Goal: Complete application form

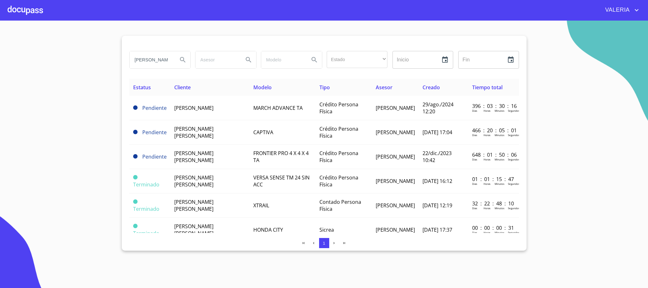
drag, startPoint x: 96, startPoint y: 65, endPoint x: 120, endPoint y: 60, distance: 24.3
click at [0, 67] on section "veronica Estado ​ ​ Inicio ​ Fin ​ Estatus Cliente Modelo Tipo Asesor Creado Ti…" at bounding box center [324, 154] width 648 height 267
type input "andrea"
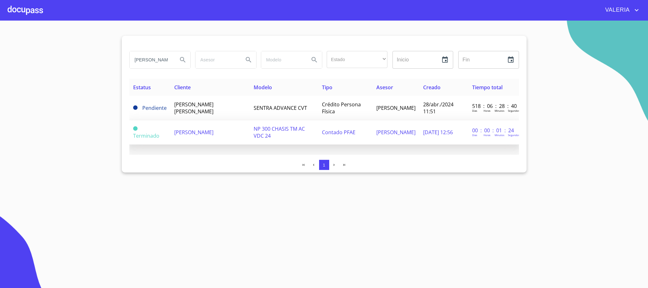
click at [183, 133] on span "ANDREA DIAZ RAMIREZ" at bounding box center [193, 132] width 39 height 7
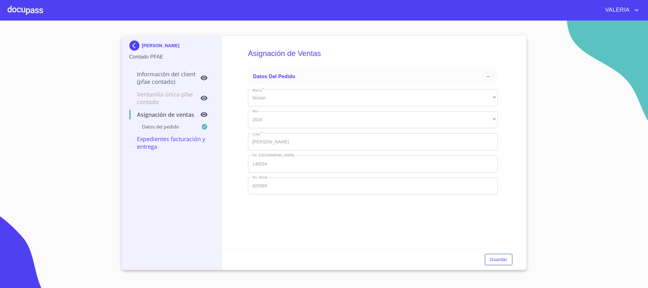
click at [171, 76] on p "Información del Client (PFAE contado)" at bounding box center [164, 77] width 71 height 15
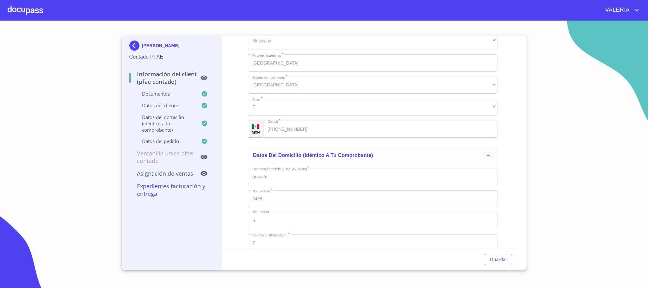
scroll to position [1424, 0]
click at [254, 131] on div "MXN Celular   * (33)39524298 ​" at bounding box center [373, 130] width 250 height 17
click at [137, 43] on img at bounding box center [135, 46] width 13 height 10
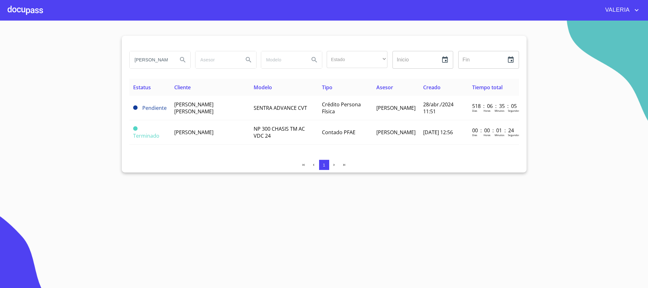
click at [149, 60] on input "andrea" at bounding box center [151, 59] width 43 height 17
drag, startPoint x: 154, startPoint y: 60, endPoint x: 39, endPoint y: 60, distance: 114.9
click at [39, 60] on section "andrea Estado ​ ​ Inicio ​ Fin ​ Estatus Cliente Modelo Tipo Asesor Creado Tiem…" at bounding box center [324, 154] width 648 height 267
type input "d"
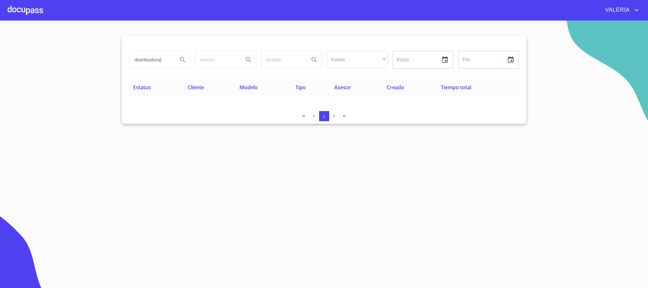
type input "distribuidora"
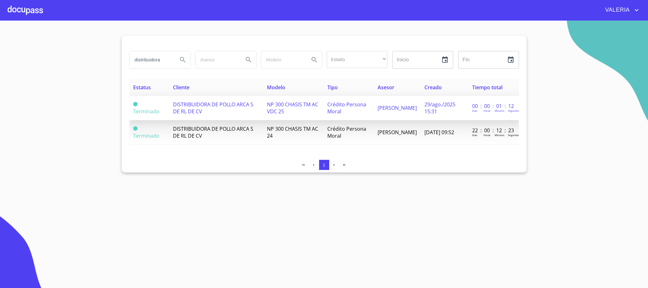
click at [320, 115] on td "NP 300 CHASIS TM AC VDC 25" at bounding box center [293, 108] width 60 height 24
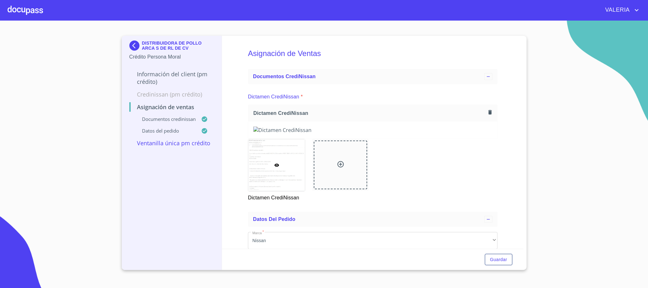
click at [149, 76] on p "Información del Client (PM crédito)" at bounding box center [171, 77] width 85 height 15
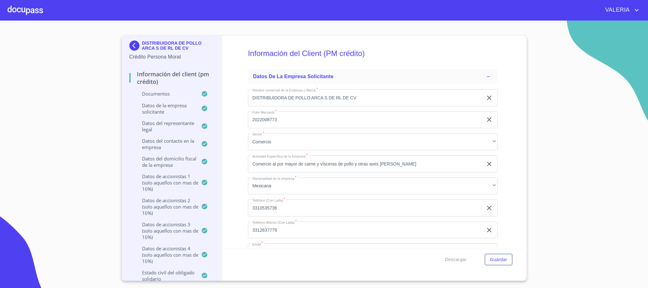
click at [167, 94] on p "Documentos" at bounding box center [165, 94] width 72 height 6
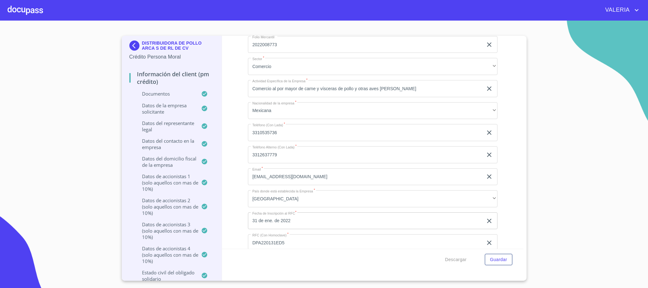
scroll to position [4700, 0]
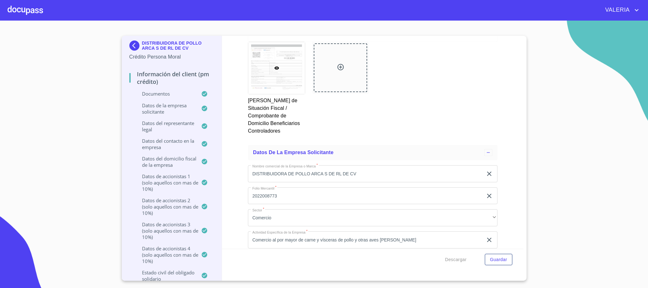
click at [181, 110] on p "Datos de la empresa solicitante" at bounding box center [165, 108] width 72 height 13
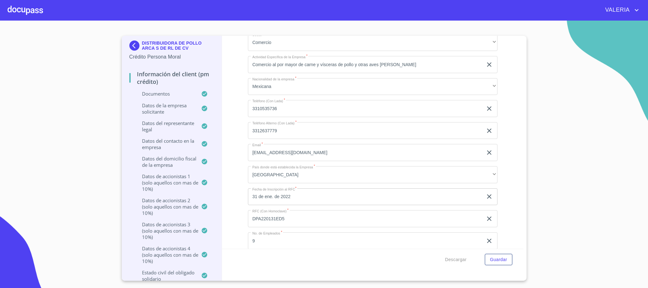
scroll to position [142, 0]
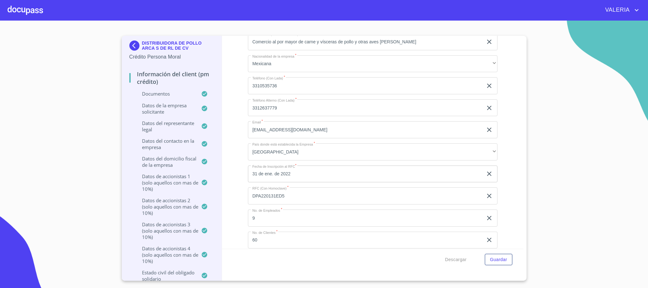
click at [282, 197] on input "DPA220131ED5" at bounding box center [365, 195] width 235 height 17
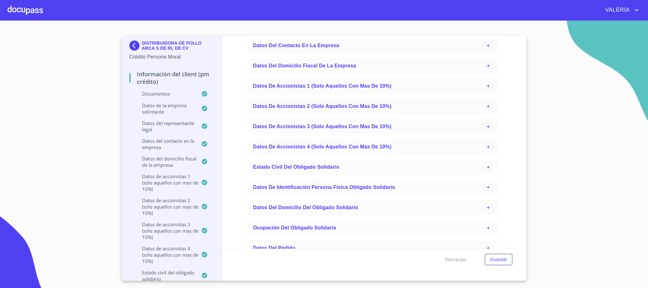
scroll to position [380, 0]
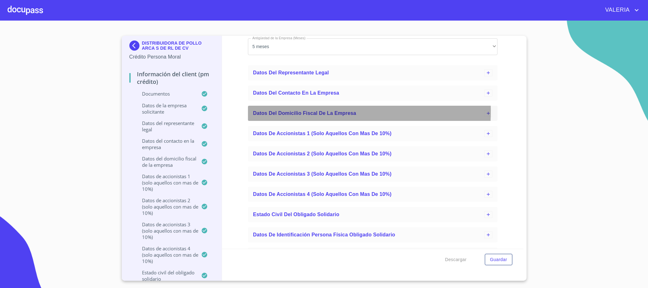
click at [294, 111] on span "Datos del domicilio fiscal de la empresa" at bounding box center [304, 112] width 103 height 5
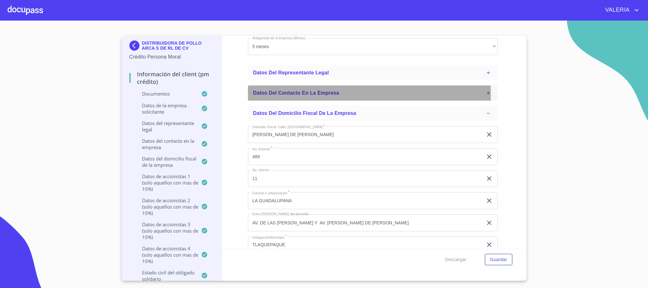
click at [296, 95] on span "Datos del contacto en la empresa" at bounding box center [296, 92] width 86 height 5
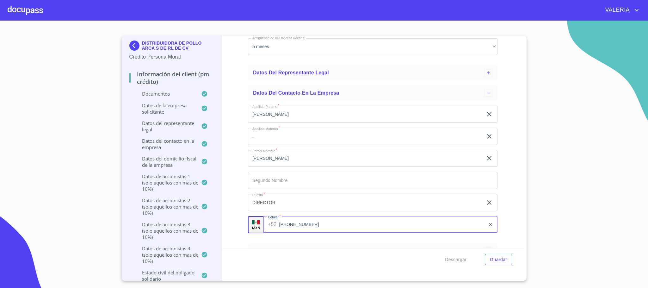
click at [290, 222] on input "[PHONE_NUMBER]" at bounding box center [382, 224] width 206 height 17
click at [315, 225] on input "[PHONE_NUMBER]" at bounding box center [382, 224] width 206 height 17
drag, startPoint x: 323, startPoint y: 225, endPoint x: 254, endPoint y: 223, distance: 69.6
click at [254, 223] on div "MXN Celular   * +52 (33)10385506 ​" at bounding box center [373, 224] width 250 height 17
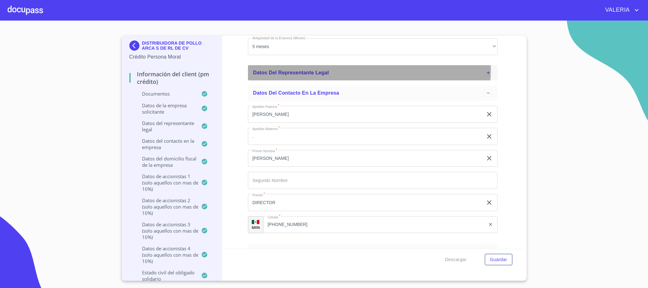
click at [285, 67] on div "Datos del representante legal" at bounding box center [373, 72] width 250 height 15
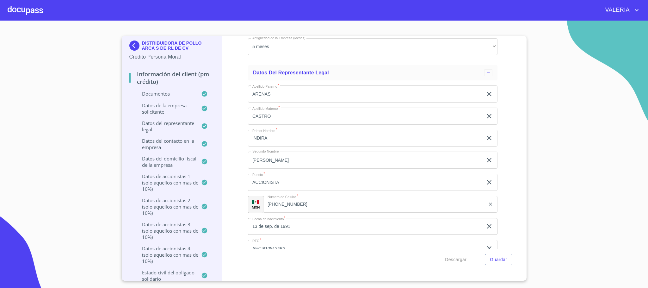
scroll to position [427, 0]
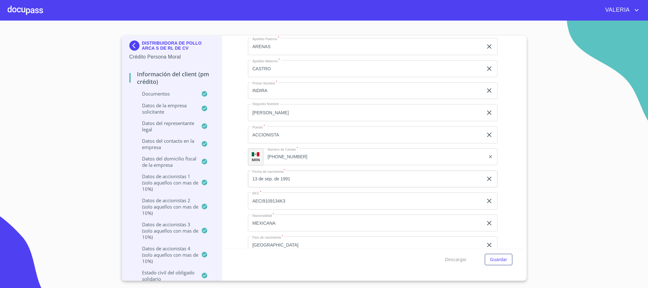
click at [279, 200] on input "AECI9109134K3" at bounding box center [365, 200] width 235 height 17
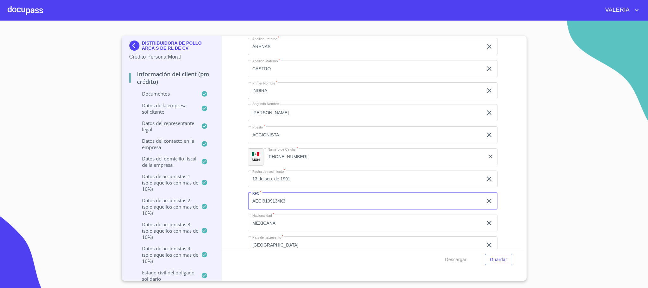
click at [279, 200] on input "AECI9109134K3" at bounding box center [365, 200] width 235 height 17
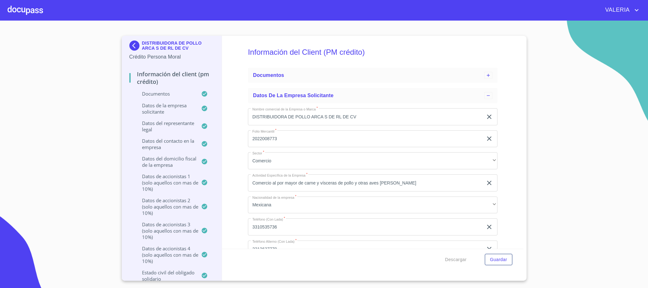
scroll to position [0, 0]
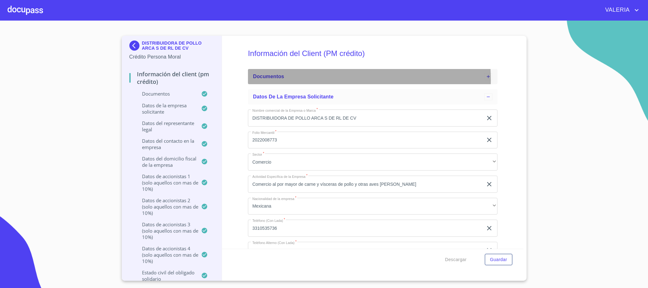
click at [293, 80] on div "Documentos" at bounding box center [368, 77] width 231 height 8
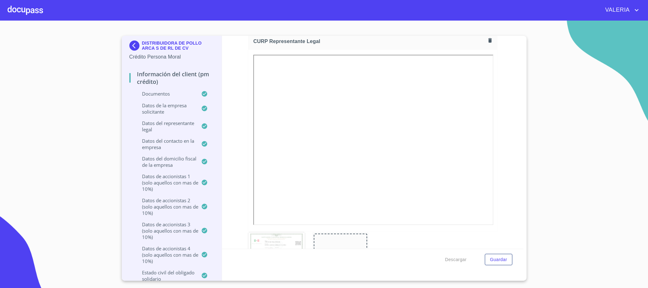
scroll to position [3371, 0]
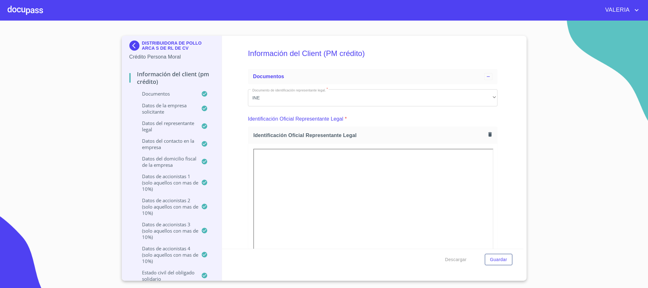
scroll to position [3371, 0]
